Goal: Information Seeking & Learning: Learn about a topic

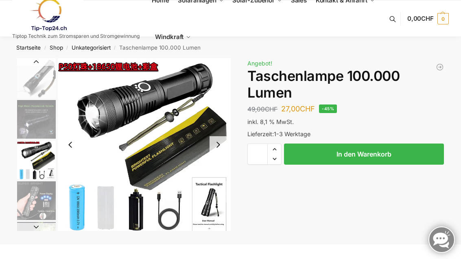
click at [39, 161] on img "3 / 6" at bounding box center [36, 160] width 39 height 39
click at [39, 197] on img "4 / 6" at bounding box center [36, 201] width 39 height 39
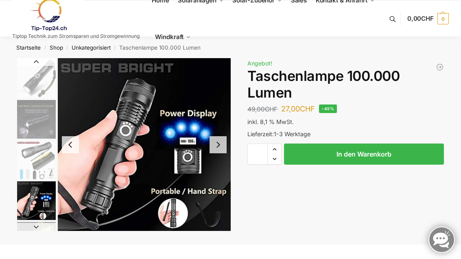
click at [33, 239] on div "Beschreibung 49,00 CHF Ursprünglicher Preis war: 49,00 CHF 27,00 CHF Aktueller …" at bounding box center [230, 151] width 461 height 186
click at [37, 230] on button "Next slide" at bounding box center [36, 227] width 39 height 8
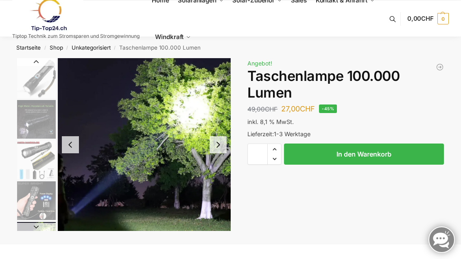
click at [37, 230] on button "Next slide" at bounding box center [36, 227] width 39 height 8
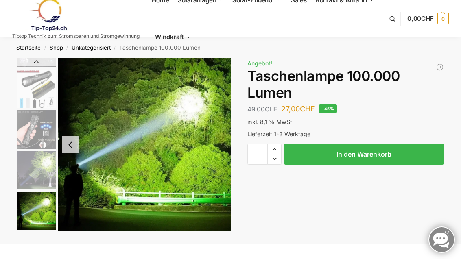
click at [40, 209] on img "6 / 6" at bounding box center [36, 211] width 39 height 39
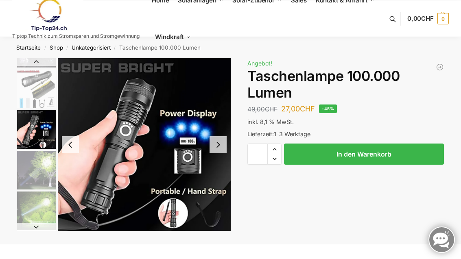
click at [44, 127] on img "4 / 6" at bounding box center [36, 129] width 39 height 39
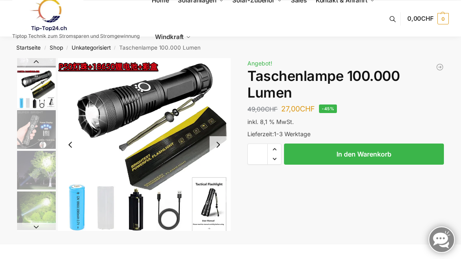
click at [40, 86] on img "3 / 6" at bounding box center [36, 89] width 39 height 39
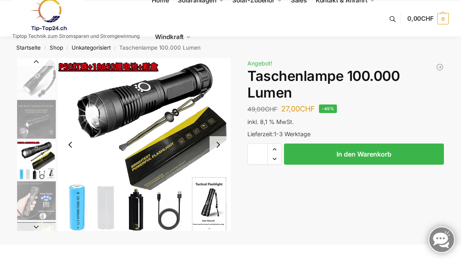
click at [37, 118] on img "2 / 6" at bounding box center [36, 119] width 39 height 39
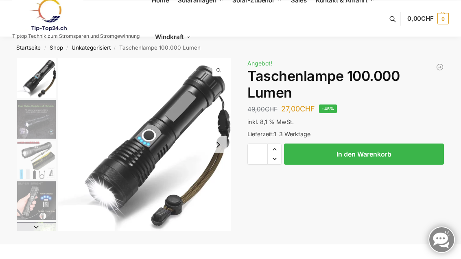
click at [42, 81] on img "1 / 6" at bounding box center [36, 78] width 39 height 40
click at [53, 16] on img at bounding box center [47, 14] width 71 height 33
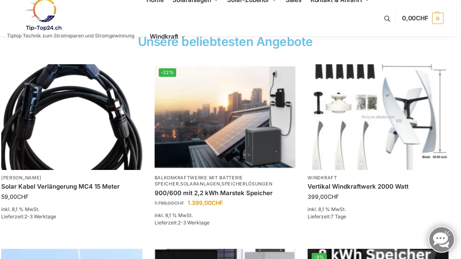
scroll to position [327, 5]
click at [261, 130] on img at bounding box center [225, 117] width 141 height 106
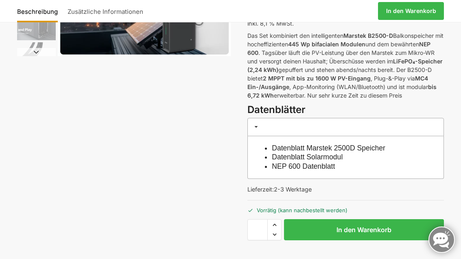
scroll to position [100, 0]
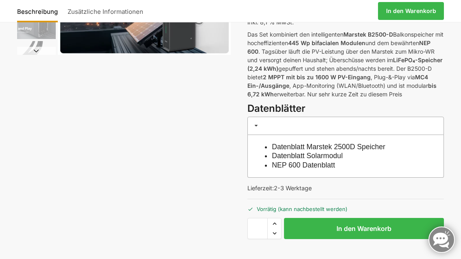
click at [381, 145] on link "Datenblatt Marstek 2500D Speicher" at bounding box center [329, 147] width 114 height 8
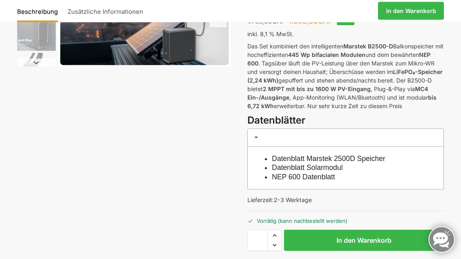
scroll to position [88, 0]
click at [335, 178] on link "NEP 600 Datenblatt" at bounding box center [303, 177] width 63 height 8
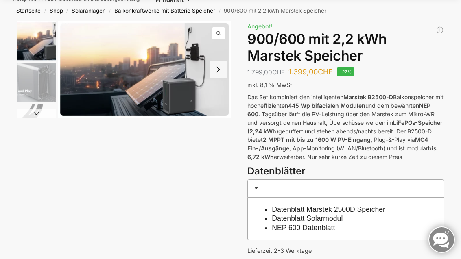
scroll to position [0, 0]
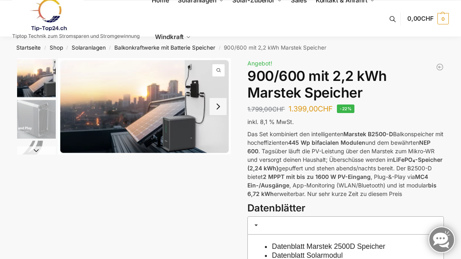
click at [49, 18] on img at bounding box center [47, 14] width 71 height 33
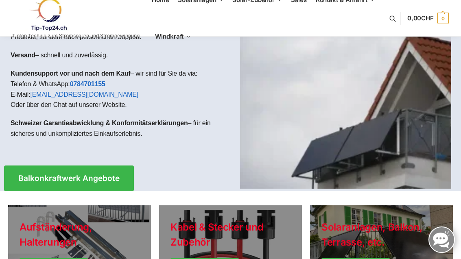
scroll to position [53, 0]
